Goal: Task Accomplishment & Management: Use online tool/utility

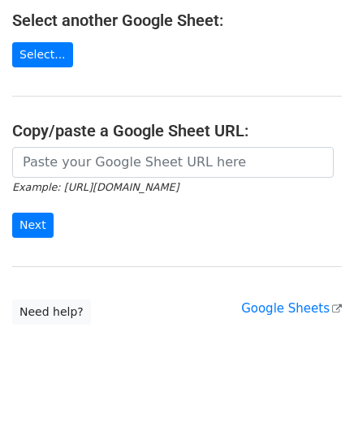
scroll to position [195, 0]
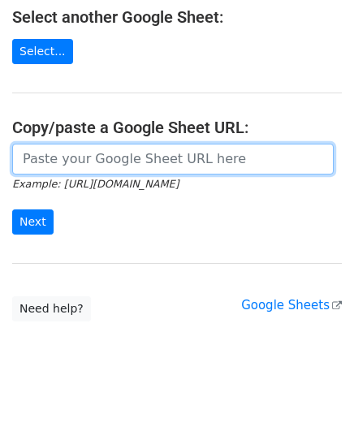
click at [133, 166] on input "url" at bounding box center [172, 159] width 321 height 31
type input "[URL][DOMAIN_NAME]"
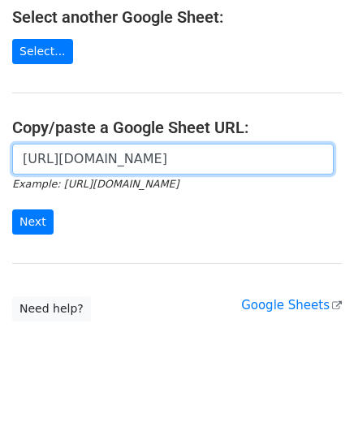
click at [90, 156] on input "https://docs.google.com/spreadsheets/d/1Lj-NOp_Dg4dVj3VYHWNhVshVT83fjJxXBHclEvs…" at bounding box center [172, 159] width 321 height 31
drag, startPoint x: 21, startPoint y: 158, endPoint x: 391, endPoint y: 157, distance: 370.2
click at [353, 157] on html "Choose a Google Sheet Use one of the options below... Use a recent Google Sheet…" at bounding box center [177, 128] width 354 height 646
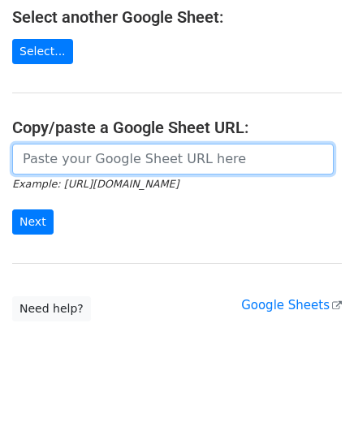
scroll to position [0, 0]
paste input "https://docs.google.com/spreadsheets/d/1Frr0MTGlotyM3LyExRrI3mtJEoLKKTgyJQ1IrhD…"
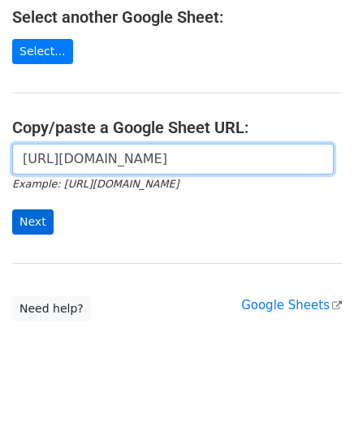
type input "https://docs.google.com/spreadsheets/d/1Frr0MTGlotyM3LyExRrI3mtJEoLKKTgyJQ1IrhD…"
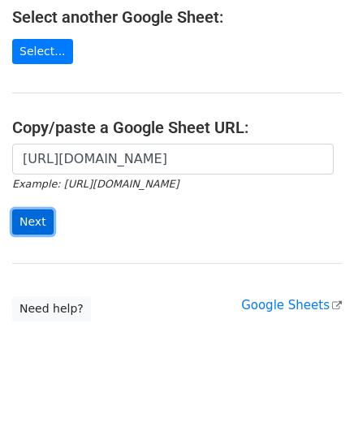
click at [28, 225] on input "Next" at bounding box center [32, 221] width 41 height 25
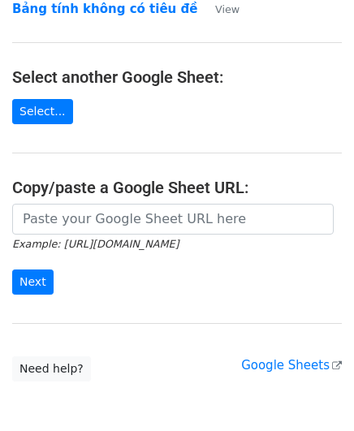
scroll to position [136, 0]
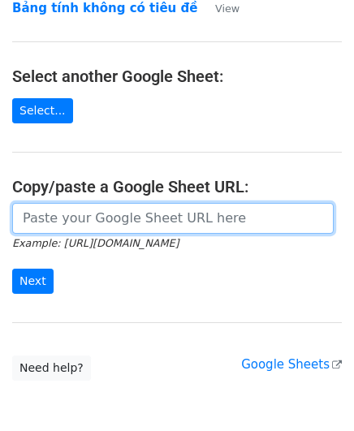
click at [96, 215] on input "url" at bounding box center [172, 218] width 321 height 31
paste input "[URL][DOMAIN_NAME]"
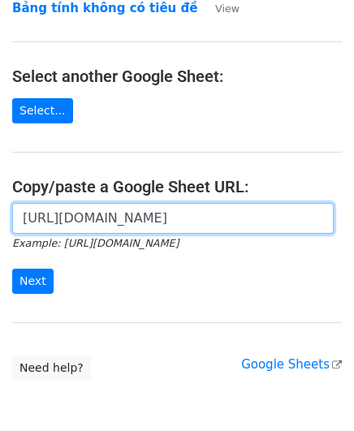
scroll to position [0, 343]
type input "[URL][DOMAIN_NAME]"
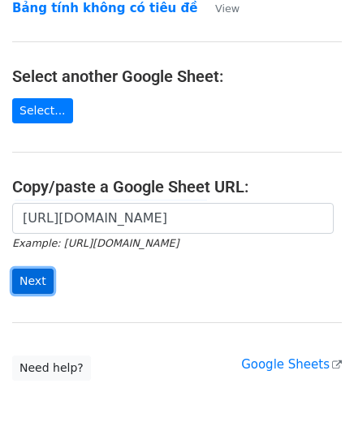
scroll to position [0, 0]
click at [37, 278] on input "Next" at bounding box center [32, 281] width 41 height 25
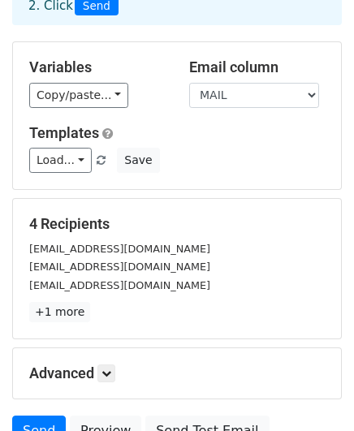
scroll to position [135, 0]
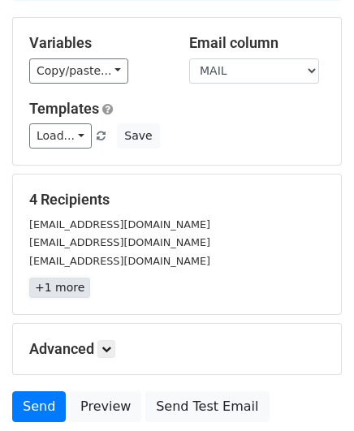
click at [58, 295] on link "+1 more" at bounding box center [59, 288] width 61 height 20
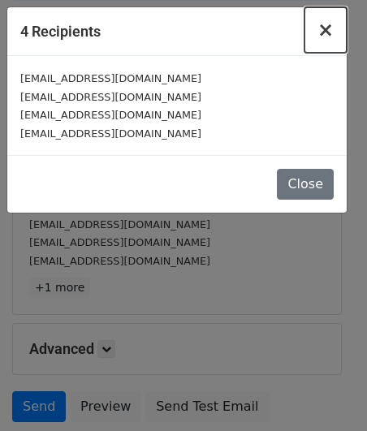
click at [321, 30] on span "×" at bounding box center [325, 30] width 16 height 23
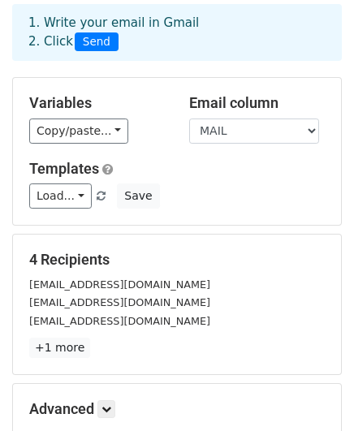
scroll to position [55, 0]
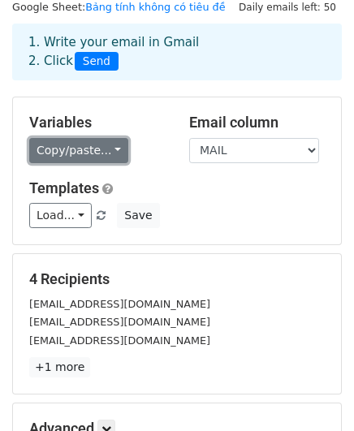
click at [103, 152] on link "Copy/paste..." at bounding box center [78, 150] width 99 height 25
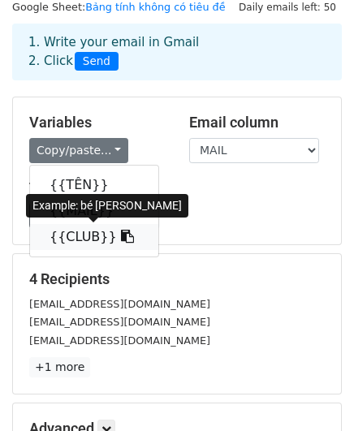
click at [73, 243] on link "{{CLUB}}" at bounding box center [94, 237] width 128 height 26
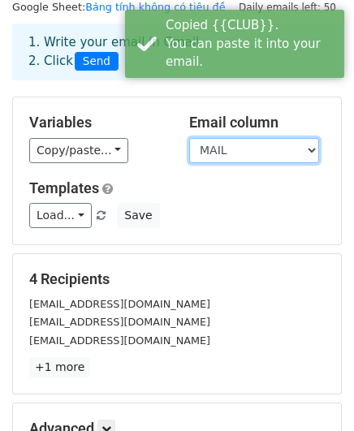
click at [279, 149] on select "TÊN MAIL CLUB" at bounding box center [254, 150] width 130 height 25
click at [189, 138] on select "TÊN MAIL CLUB" at bounding box center [254, 150] width 130 height 25
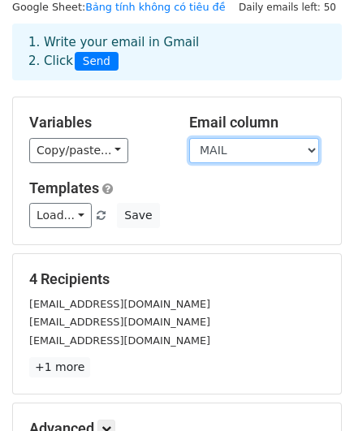
scroll to position [261, 0]
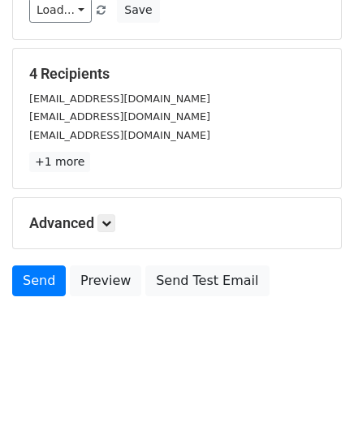
click at [90, 399] on html "New Campaign Daily emails left: 50 Google Sheet: Bảng tính không có tiêu đề 1. …" at bounding box center [177, 86] width 354 height 695
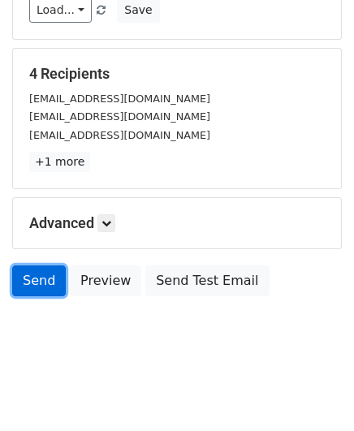
click at [34, 276] on link "Send" at bounding box center [39, 280] width 54 height 31
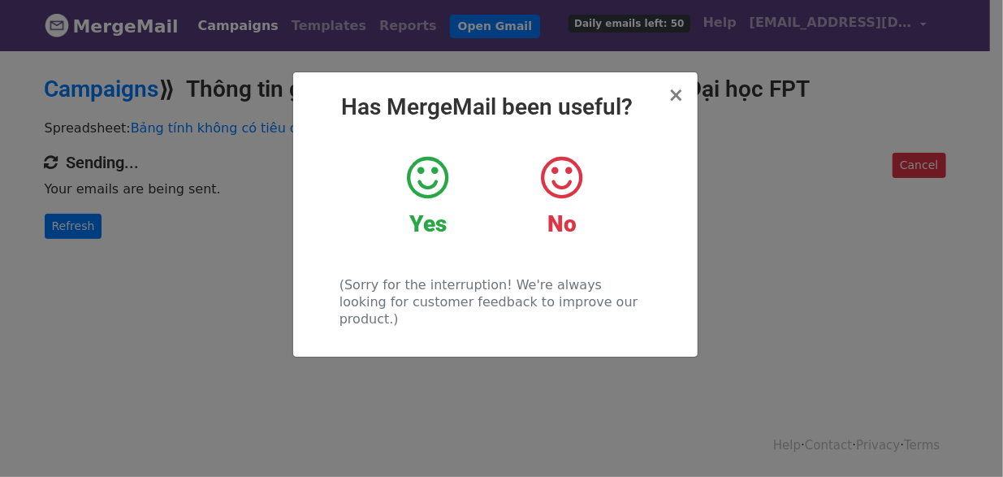
click at [425, 183] on icon at bounding box center [427, 177] width 41 height 49
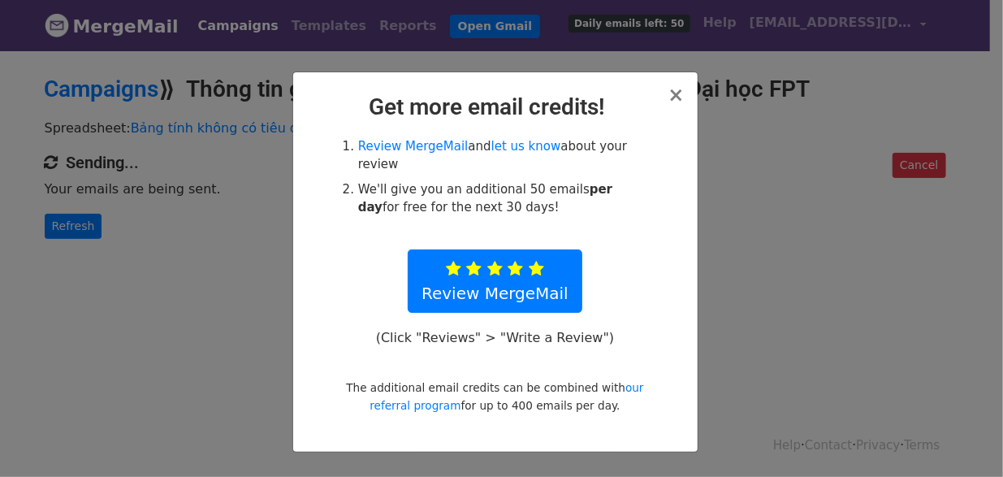
click at [669, 101] on h2 "Get more email credits!" at bounding box center [495, 107] width 378 height 28
click at [676, 97] on span "×" at bounding box center [675, 95] width 16 height 23
